Goal: Task Accomplishment & Management: Manage account settings

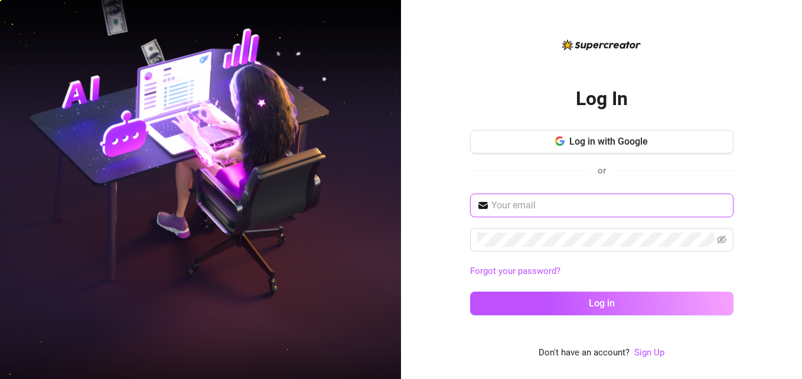
click at [588, 202] on input "text" at bounding box center [608, 205] width 235 height 14
type input "[EMAIL_ADDRESS][DOMAIN_NAME]"
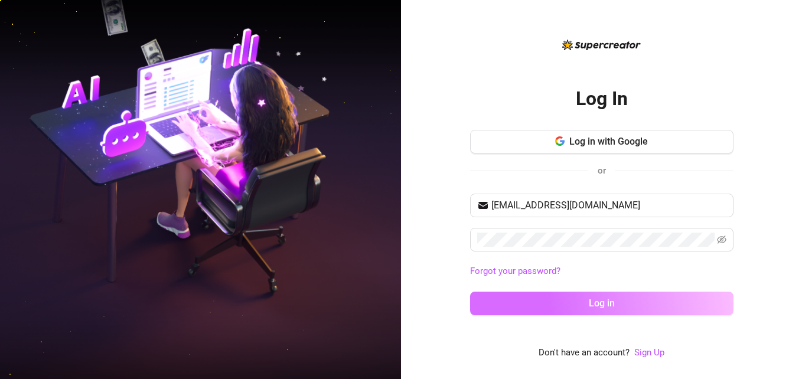
click at [605, 299] on span "Log in" at bounding box center [602, 303] width 26 height 11
